Goal: Transaction & Acquisition: Subscribe to service/newsletter

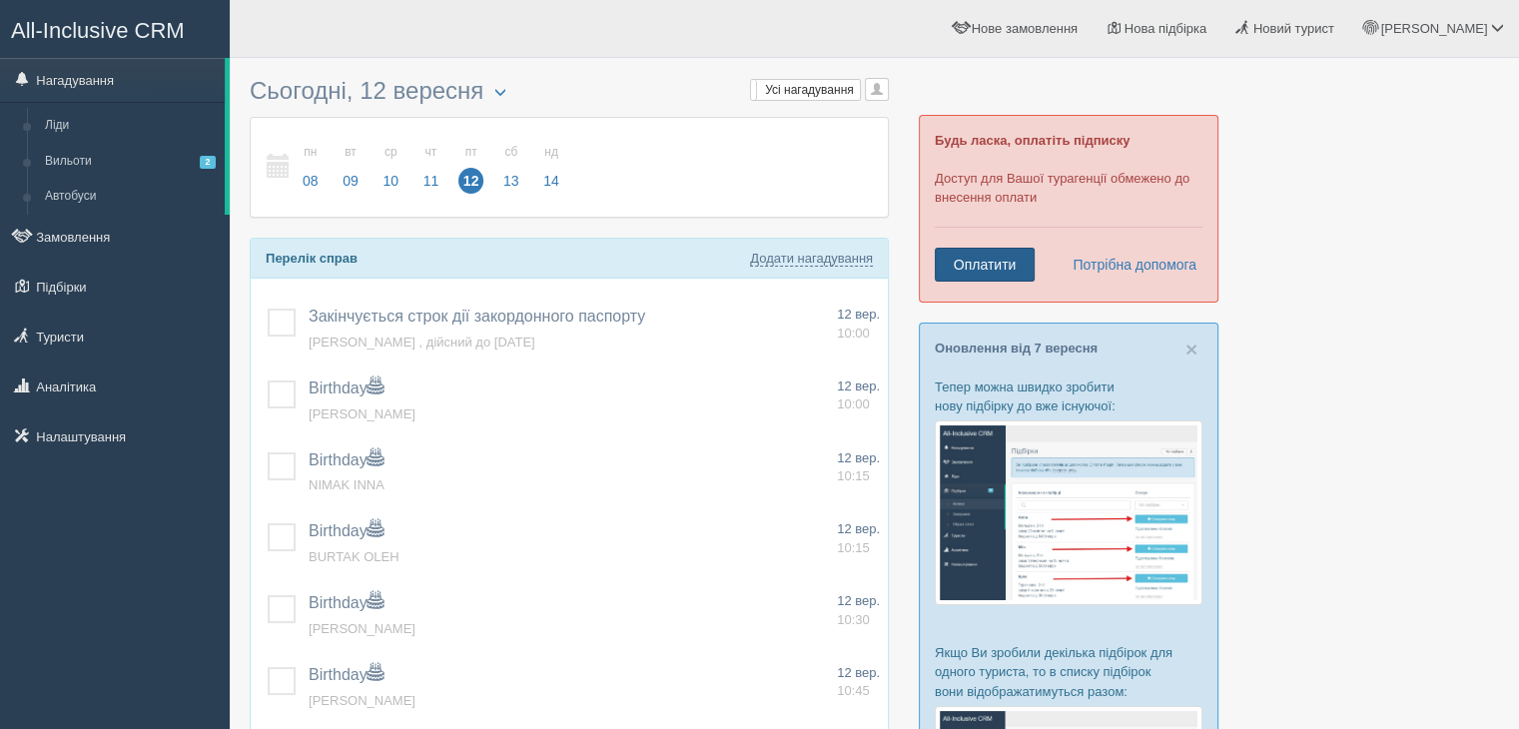
click at [955, 260] on link "Оплатити" at bounding box center [985, 265] width 100 height 34
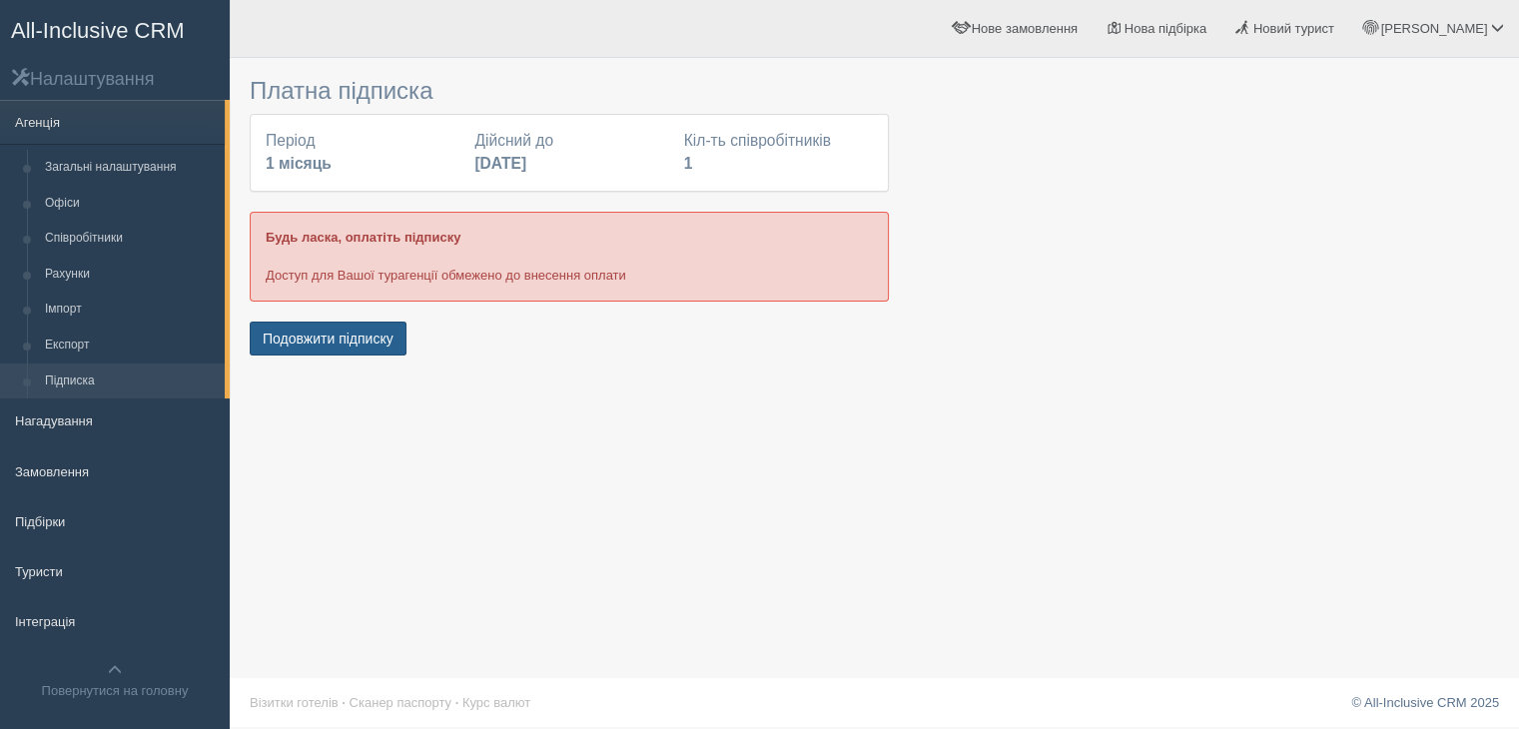
click at [300, 334] on button "Подовжити підписку" at bounding box center [328, 339] width 157 height 34
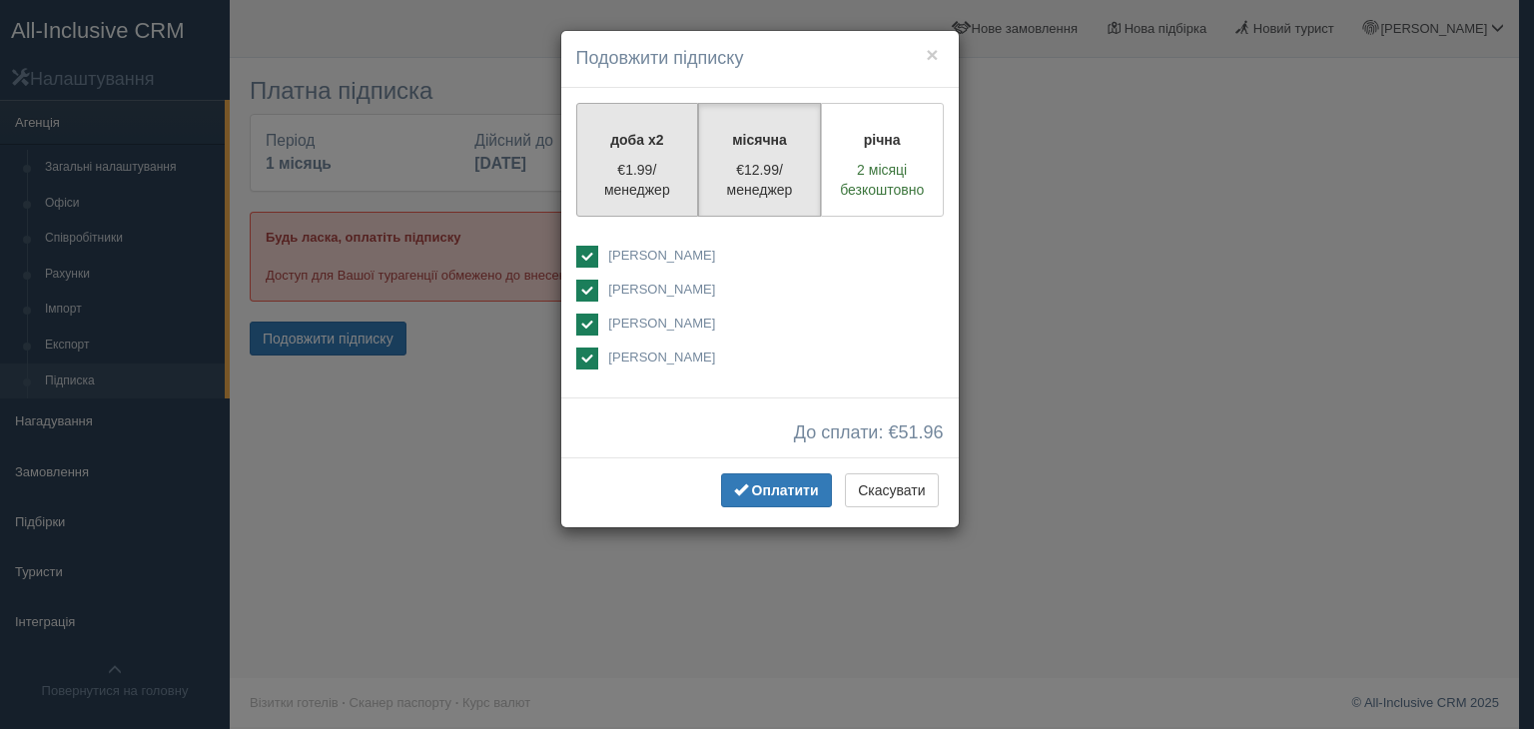
click at [631, 173] on p "€1.99/менеджер" at bounding box center [637, 180] width 97 height 40
radio input "true"
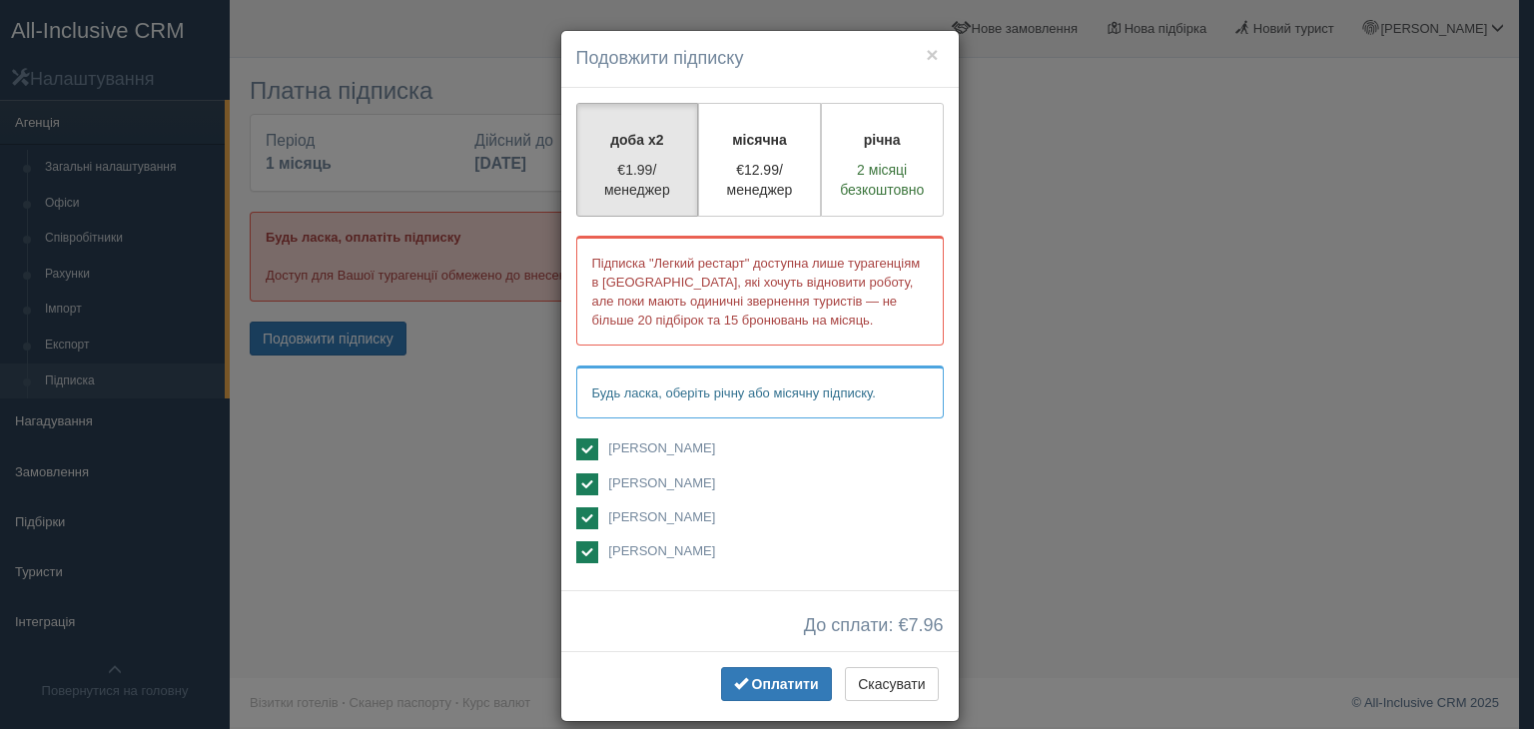
click at [577, 451] on ins at bounding box center [587, 449] width 22 height 22
checkbox input "false"
click at [578, 485] on ins at bounding box center [587, 484] width 22 height 22
checkbox input "false"
click at [580, 544] on ins at bounding box center [587, 552] width 22 height 22
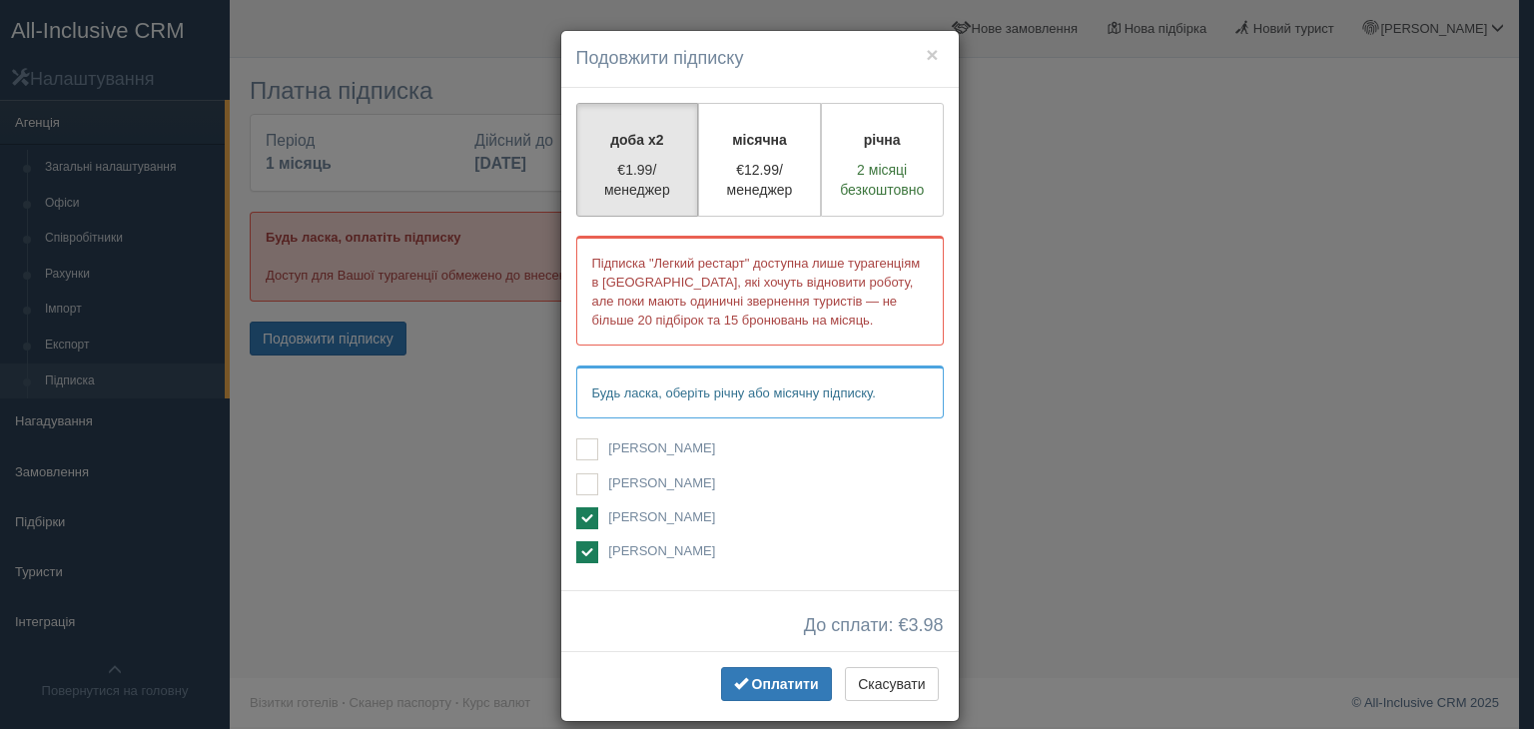
checkbox input "false"
click at [773, 682] on span "Оплатити" at bounding box center [785, 684] width 67 height 16
click at [755, 685] on span "Оплатити" at bounding box center [785, 684] width 67 height 16
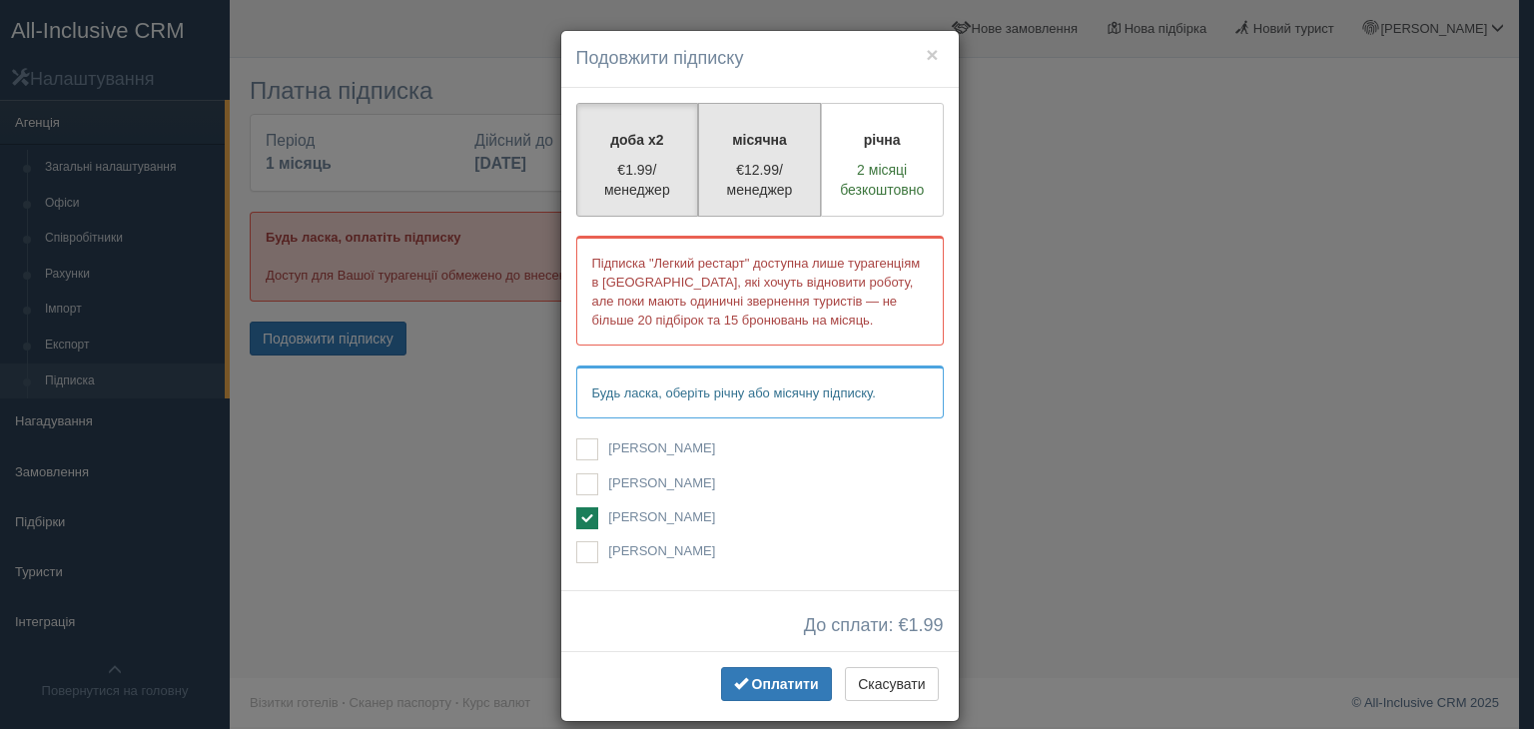
click at [749, 185] on p "€12.99/менеджер" at bounding box center [759, 180] width 97 height 40
radio input "true"
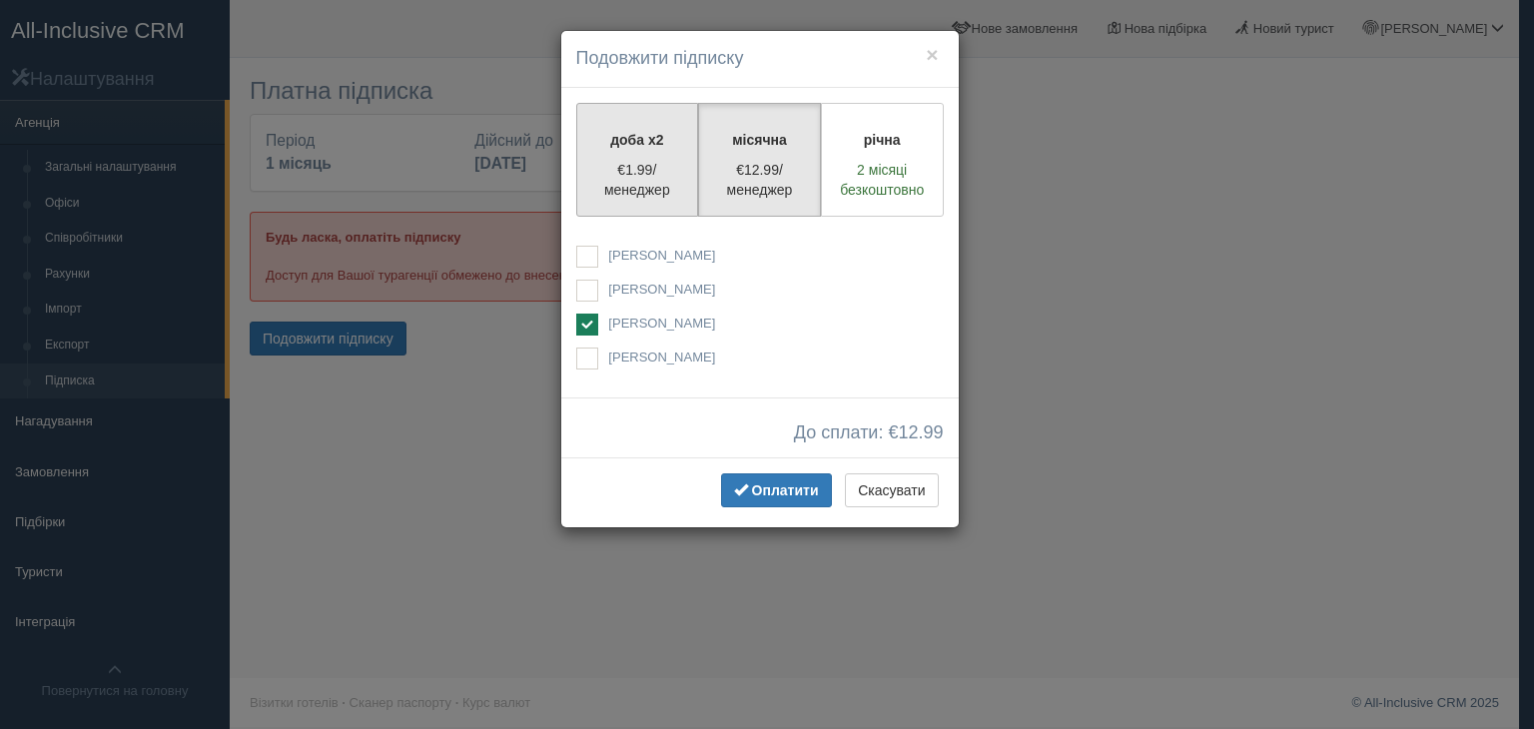
click at [647, 173] on p "€1.99/менеджер" at bounding box center [637, 180] width 97 height 40
radio input "true"
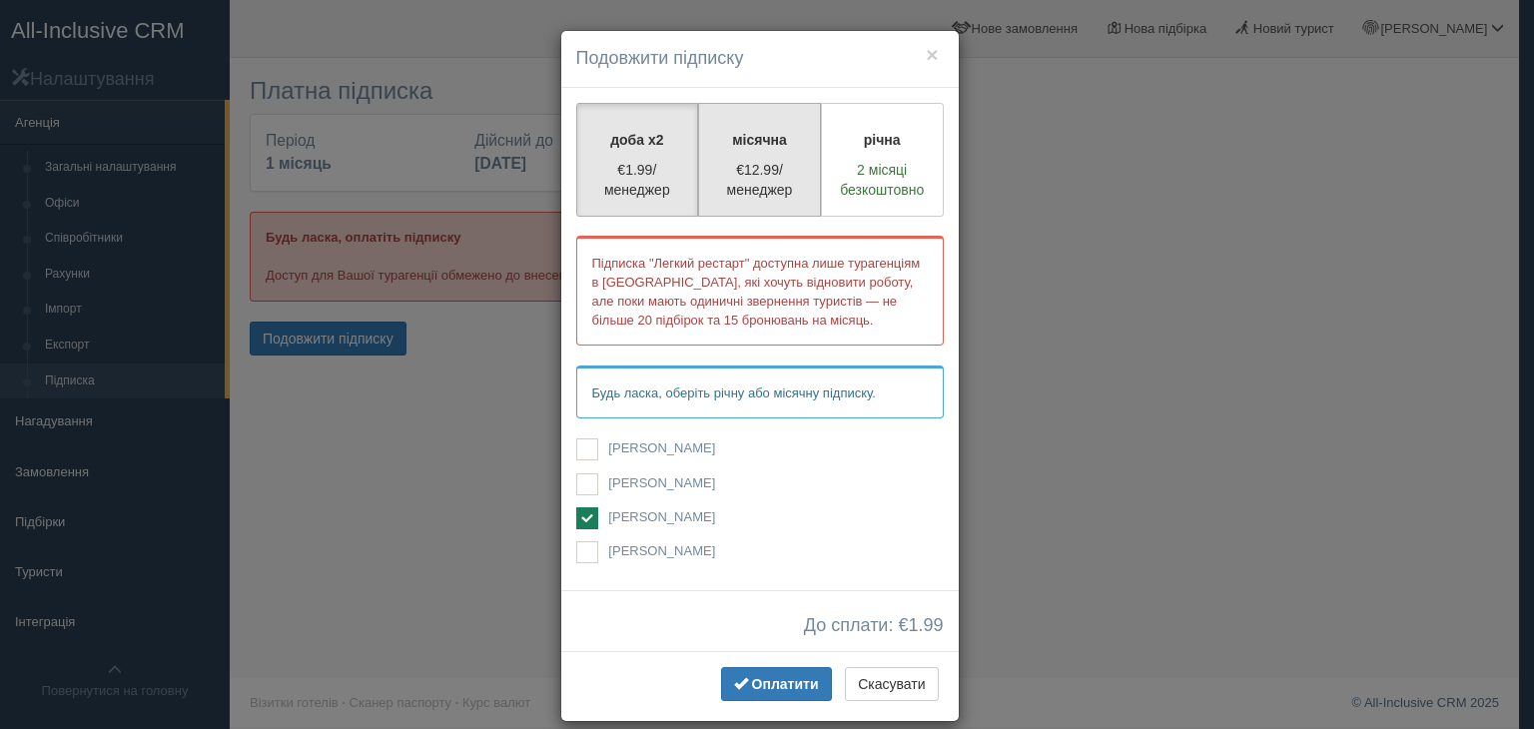
click at [751, 172] on p "€12.99/менеджер" at bounding box center [759, 180] width 97 height 40
radio input "true"
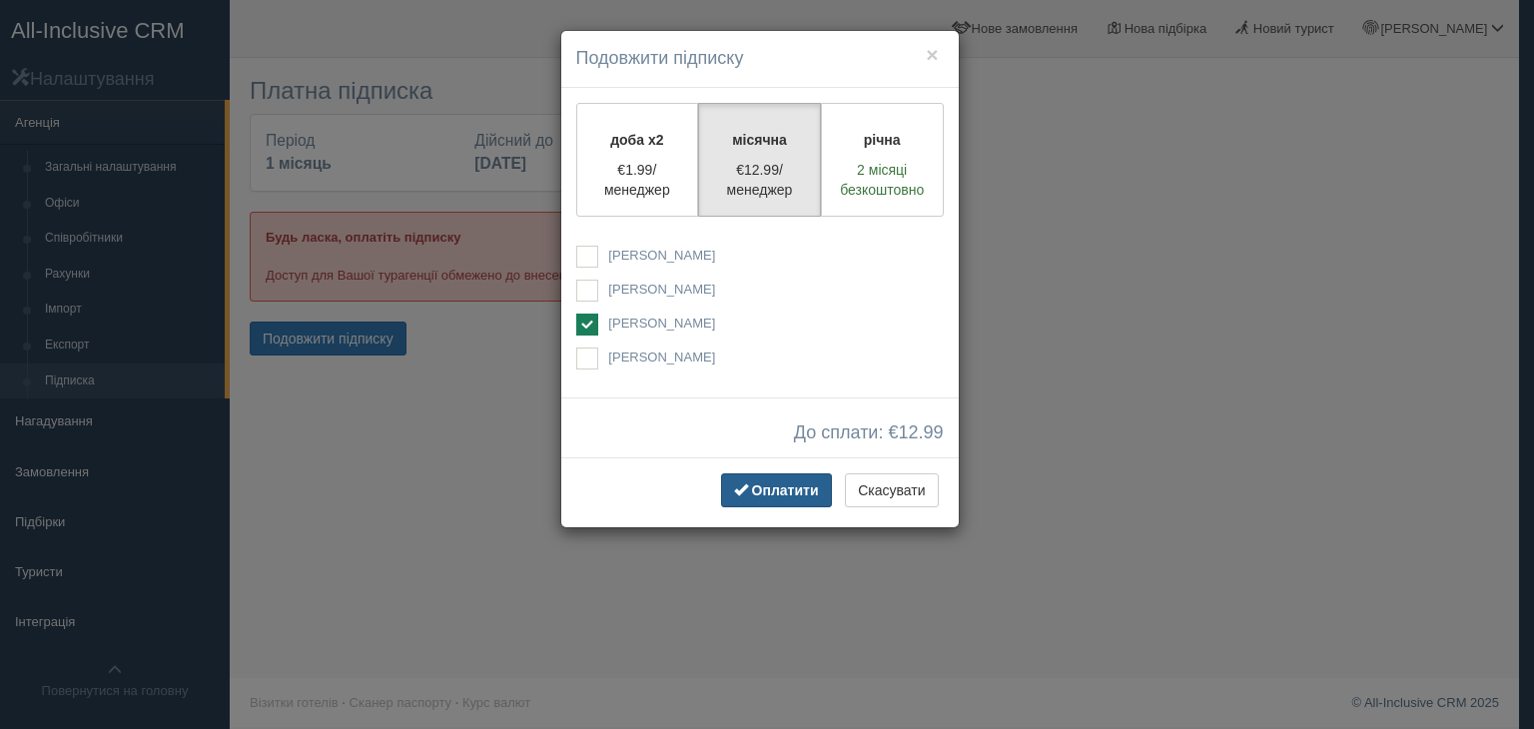
click at [789, 484] on span "Оплатити" at bounding box center [785, 490] width 67 height 16
